Goal: Browse casually: Explore the website without a specific task or goal

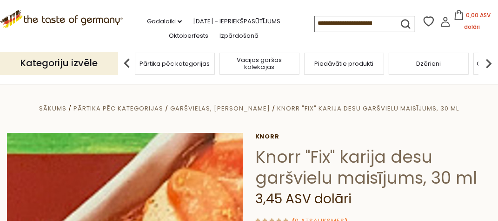
scroll to position [93, 0]
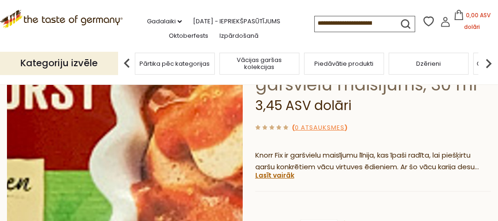
click at [129, 166] on img at bounding box center [125, 158] width 236 height 236
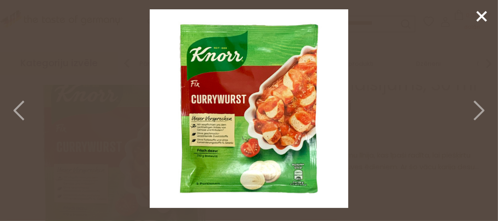
click at [479, 107] on icon at bounding box center [478, 110] width 20 height 28
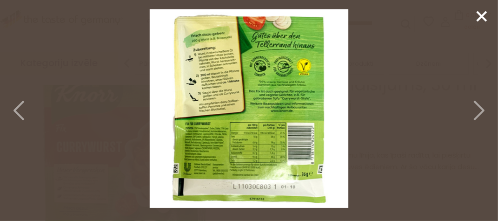
click at [480, 111] on icon at bounding box center [478, 110] width 20 height 28
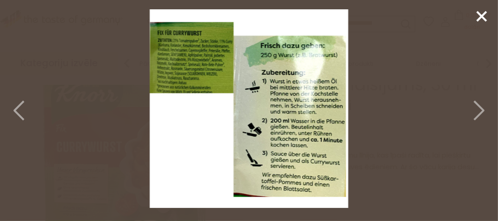
click at [480, 111] on icon at bounding box center [478, 110] width 20 height 28
click at [476, 110] on icon at bounding box center [478, 110] width 20 height 28
click at [17, 103] on icon at bounding box center [20, 110] width 20 height 28
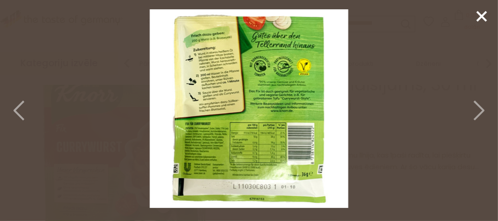
click at [17, 103] on icon at bounding box center [20, 110] width 20 height 28
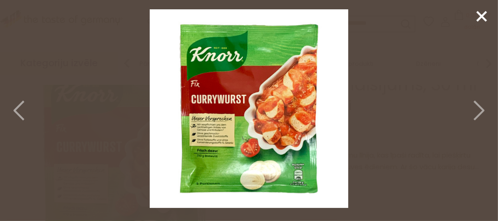
click at [15, 107] on icon at bounding box center [20, 110] width 20 height 28
click at [484, 13] on icon at bounding box center [482, 16] width 14 height 14
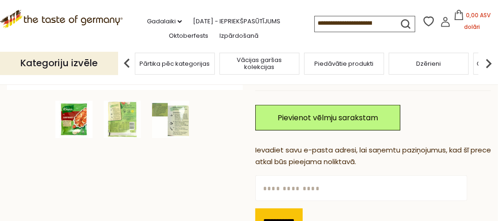
scroll to position [186, 0]
